Goal: Task Accomplishment & Management: Use online tool/utility

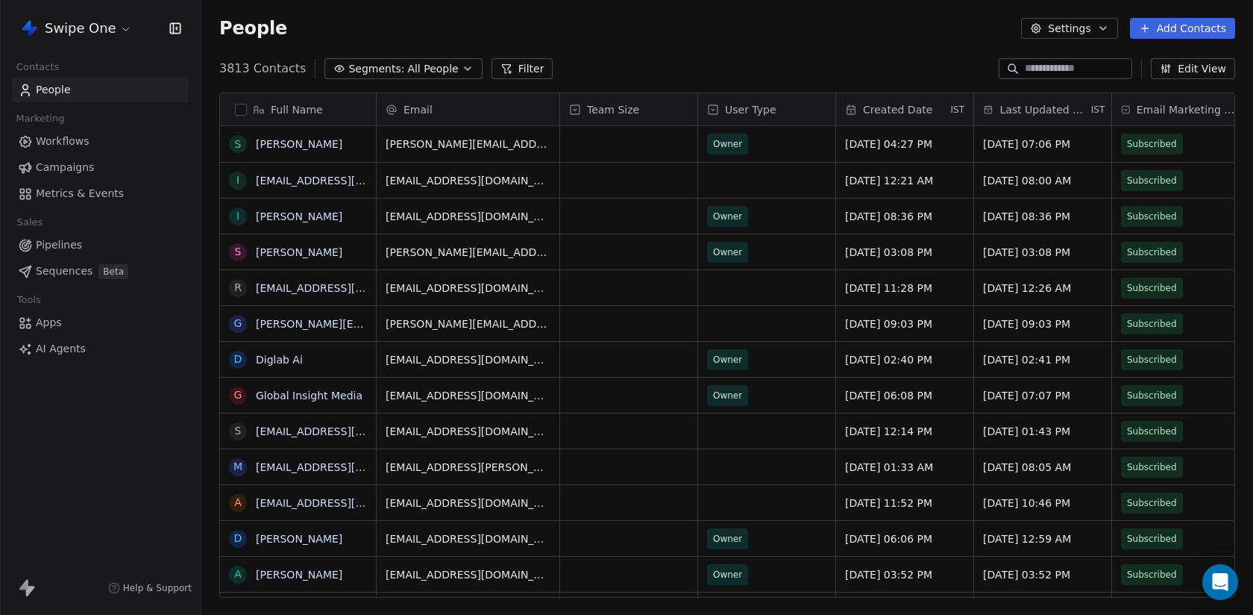
scroll to position [541, 1052]
click at [395, 70] on span "Segments:" at bounding box center [376, 69] width 56 height 16
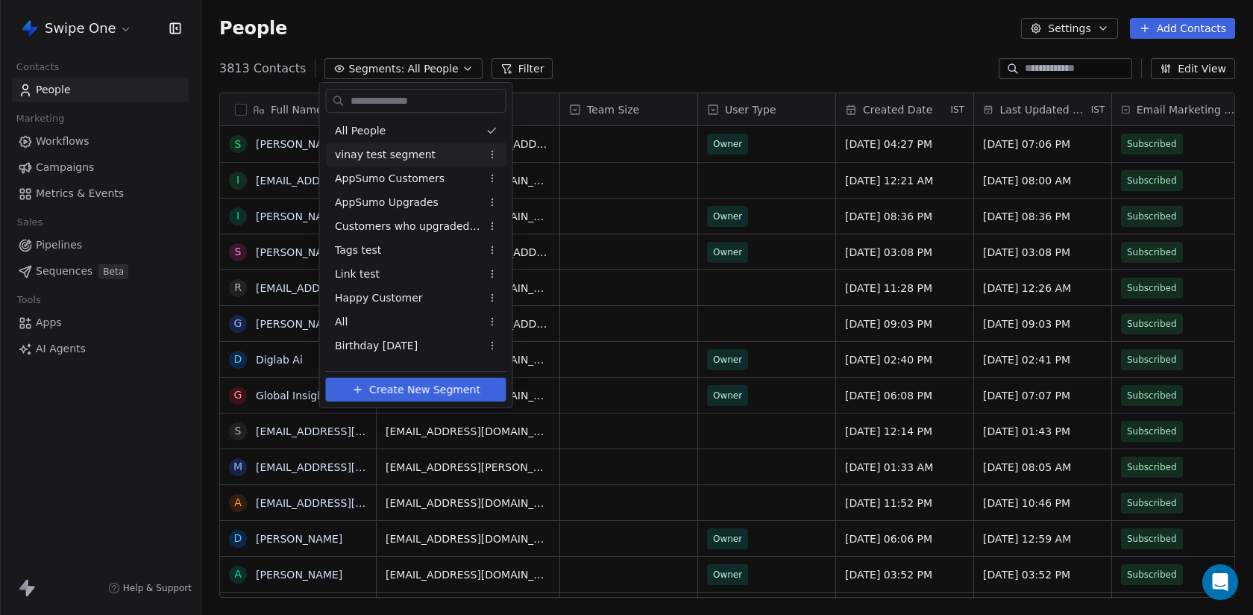
click at [109, 21] on html "Swipe One Contacts People Marketing Workflows Campaigns Metrics & Events Sales …" at bounding box center [626, 307] width 1253 height 615
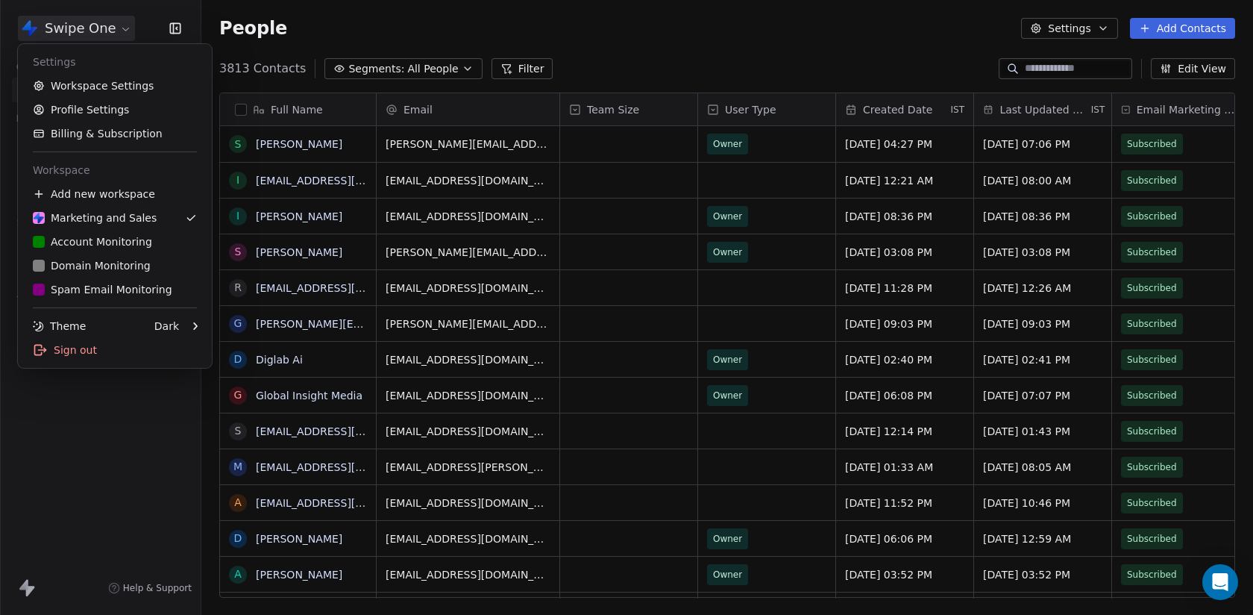
click at [109, 21] on html "Swipe One Contacts People Marketing Workflows Campaigns Metrics & Events Sales …" at bounding box center [626, 307] width 1253 height 615
click at [116, 438] on html "Swipe One Contacts People Marketing Workflows Campaigns Metrics & Events Sales …" at bounding box center [626, 307] width 1253 height 615
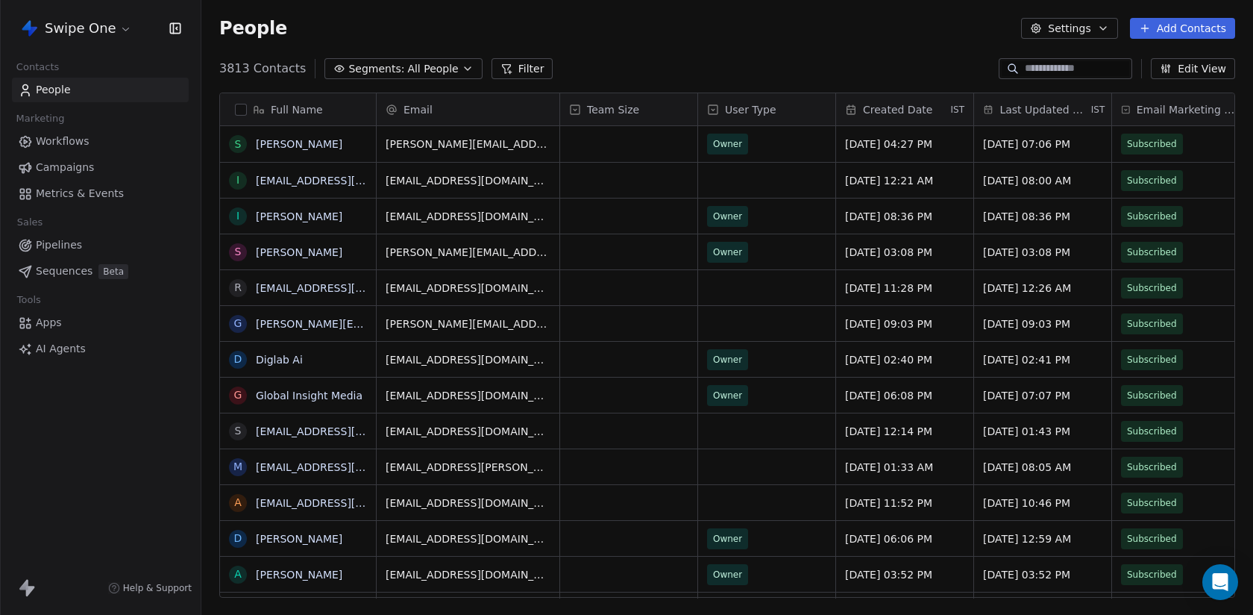
click at [101, 134] on link "Workflows" at bounding box center [100, 141] width 177 height 25
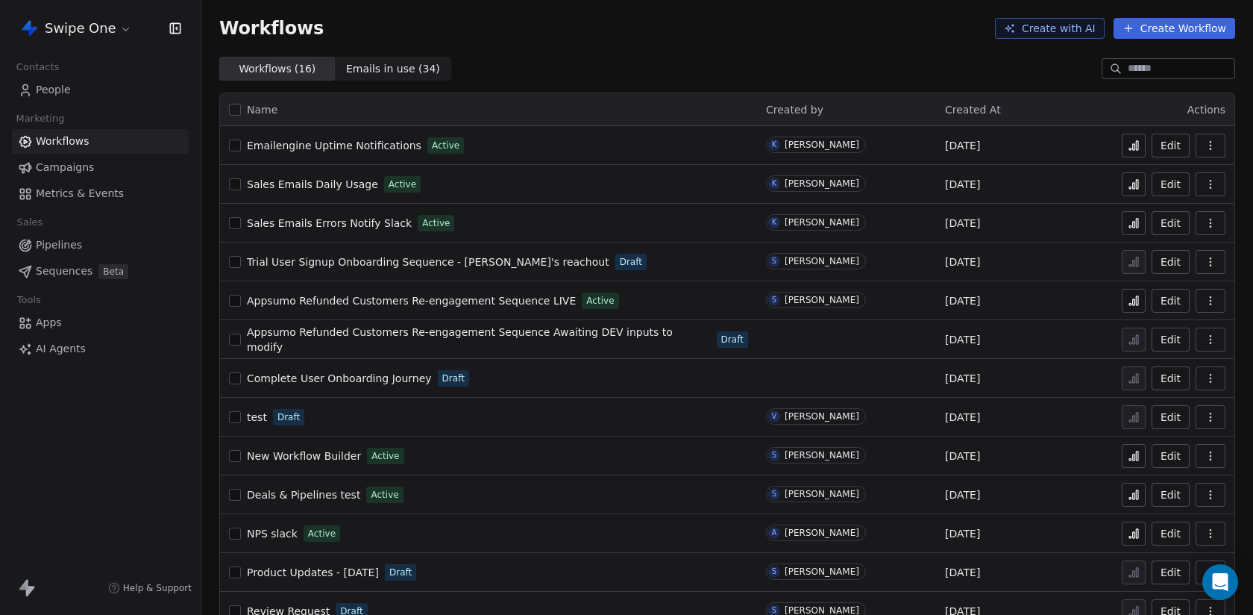
click at [308, 144] on span "Emailengine Uptime Notifications" at bounding box center [334, 145] width 175 height 12
